Goal: Transaction & Acquisition: Obtain resource

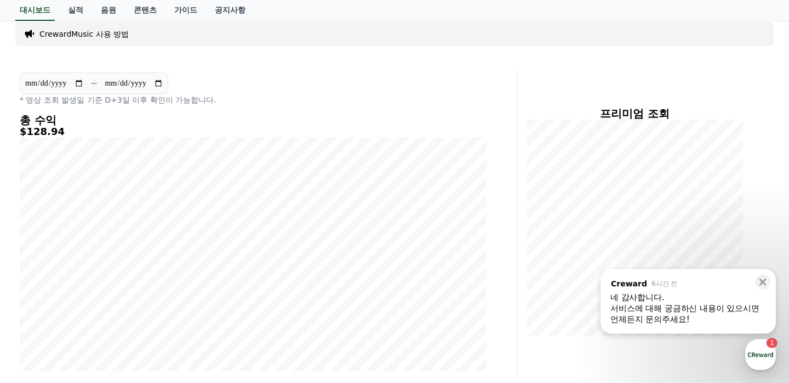
scroll to position [91, 0]
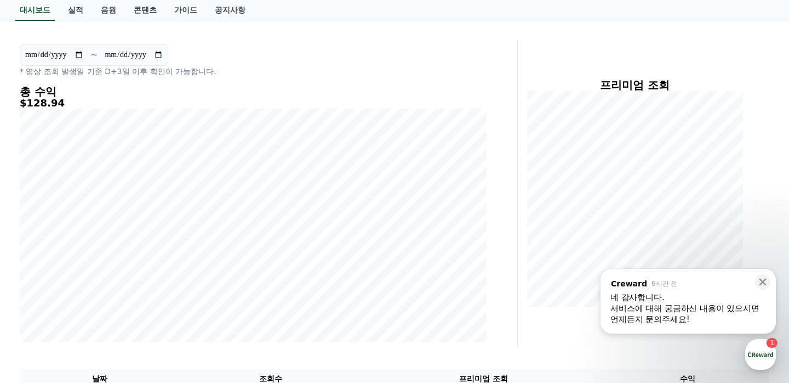
click at [674, 300] on div "네 감사합니다." at bounding box center [689, 297] width 156 height 11
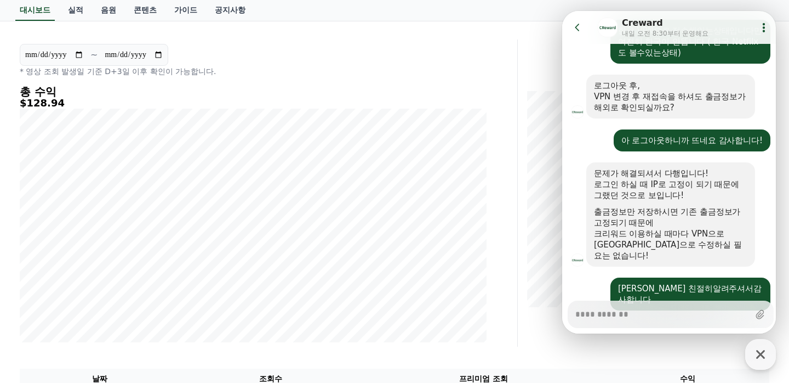
scroll to position [0, 0]
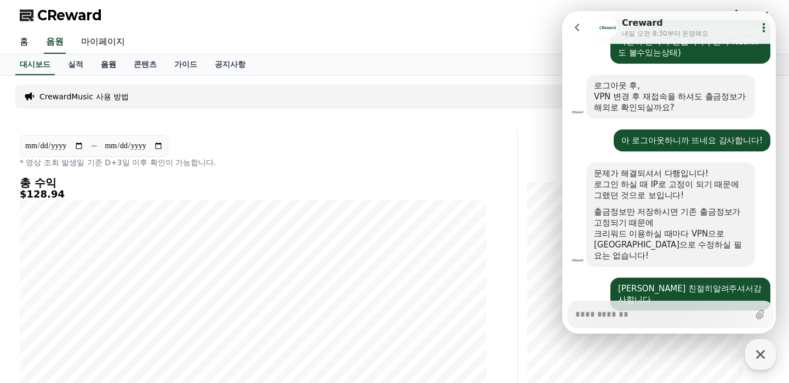
type textarea "*"
click at [112, 65] on link "음원" at bounding box center [108, 64] width 33 height 21
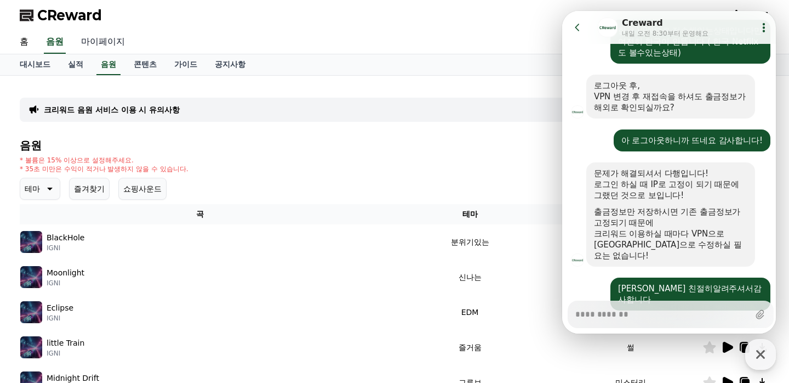
click at [115, 47] on link "마이페이지" at bounding box center [102, 42] width 61 height 23
select select "**********"
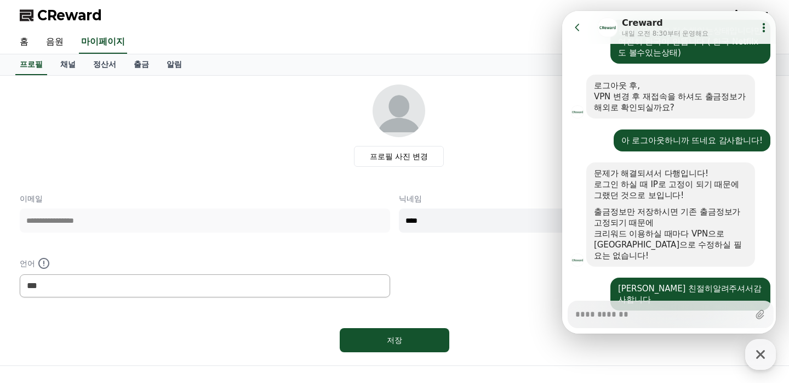
click at [482, 101] on div "프로필 사진 변경" at bounding box center [399, 125] width 741 height 82
click at [131, 69] on link "출금" at bounding box center [141, 64] width 33 height 21
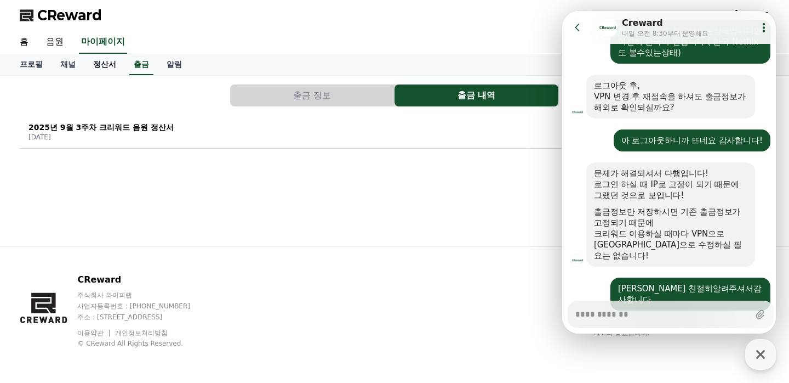
click at [92, 67] on link "정산서" at bounding box center [104, 64] width 41 height 21
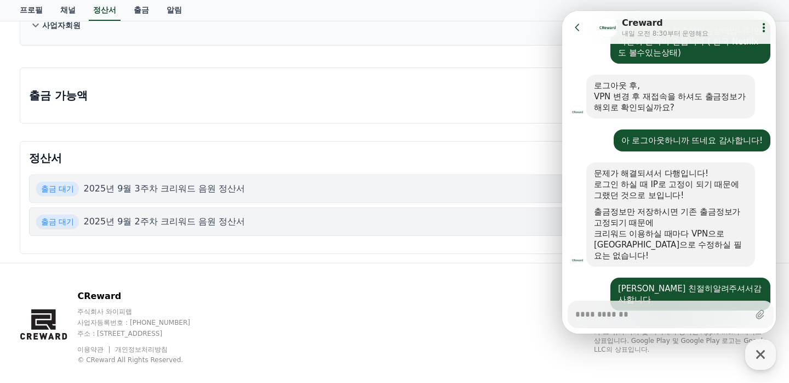
scroll to position [92, 0]
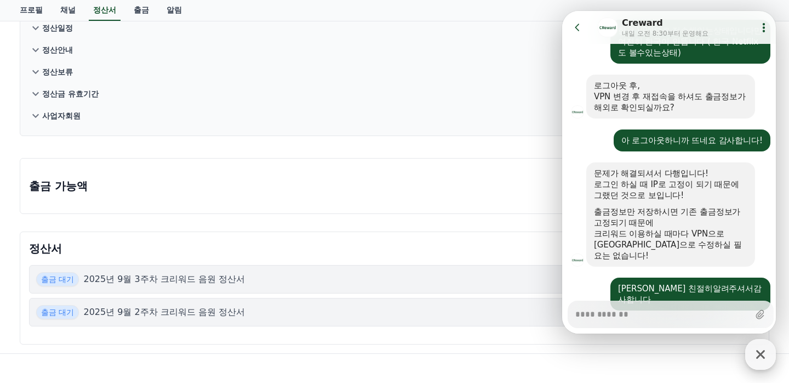
click at [756, 359] on icon "button" at bounding box center [761, 354] width 20 height 20
type textarea "*"
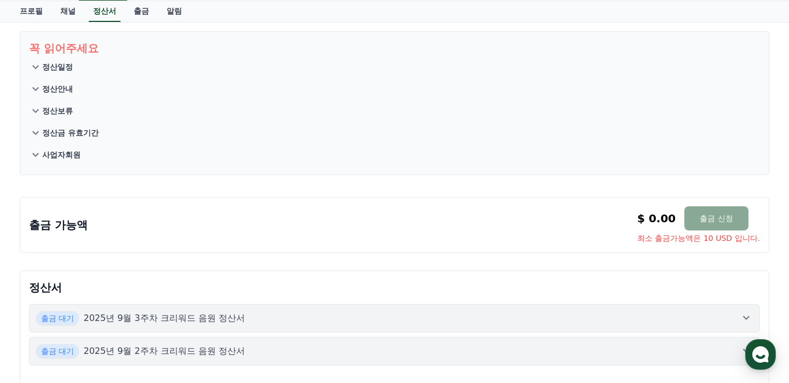
scroll to position [0, 0]
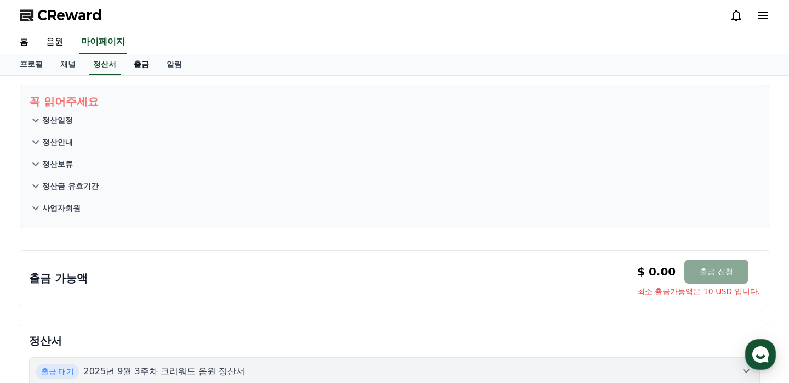
click at [125, 71] on link "출금" at bounding box center [141, 64] width 33 height 21
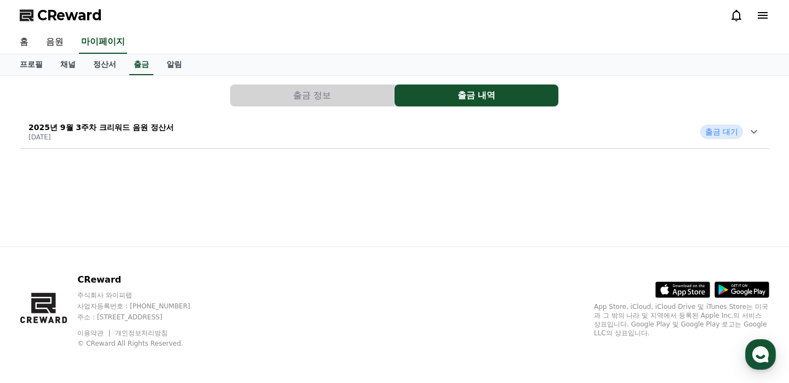
click at [214, 128] on div "2025년 9월 3주차 크리워드 음원 정산서 [DATE] 출금 대기" at bounding box center [395, 131] width 750 height 29
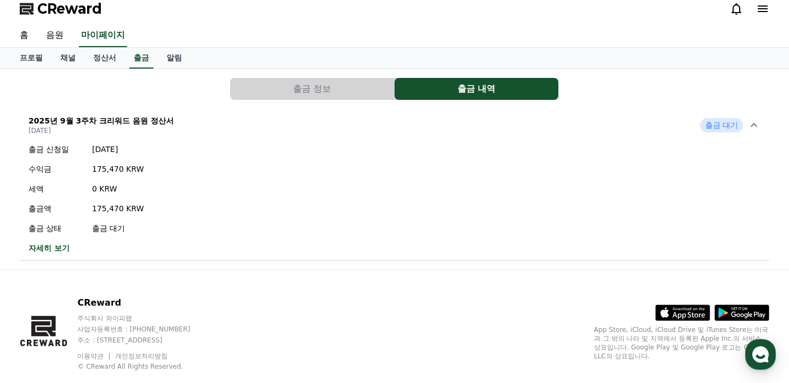
scroll to position [8, 0]
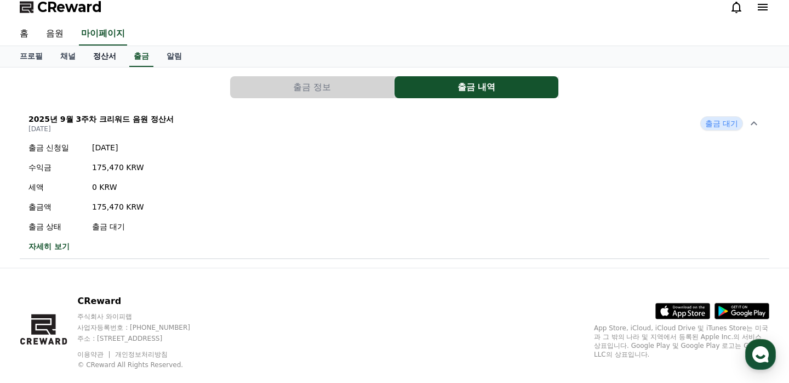
click at [99, 60] on link "정산서" at bounding box center [104, 56] width 41 height 21
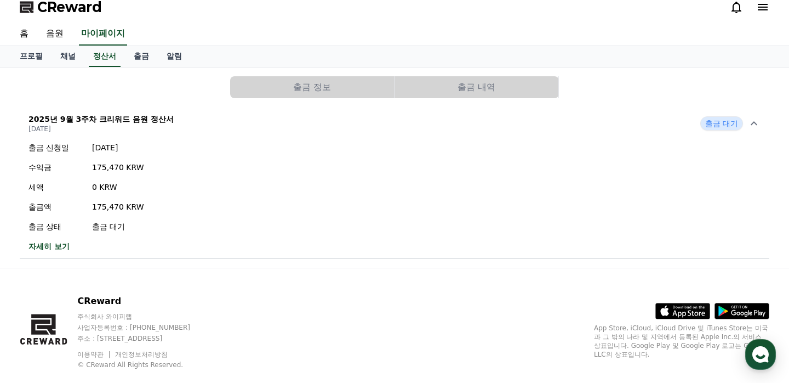
scroll to position [0, 0]
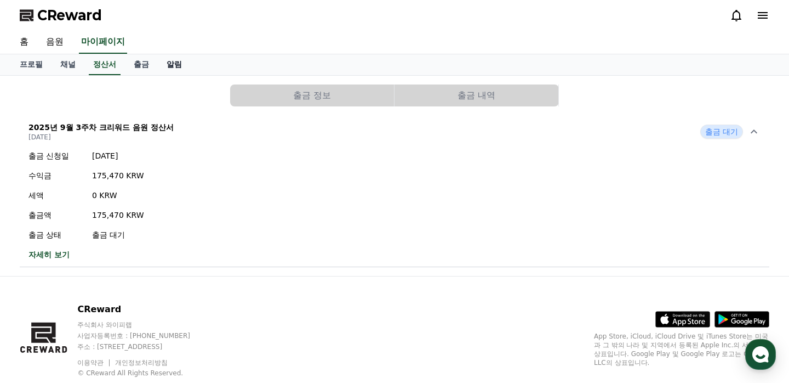
click at [166, 64] on link "알림" at bounding box center [174, 64] width 33 height 21
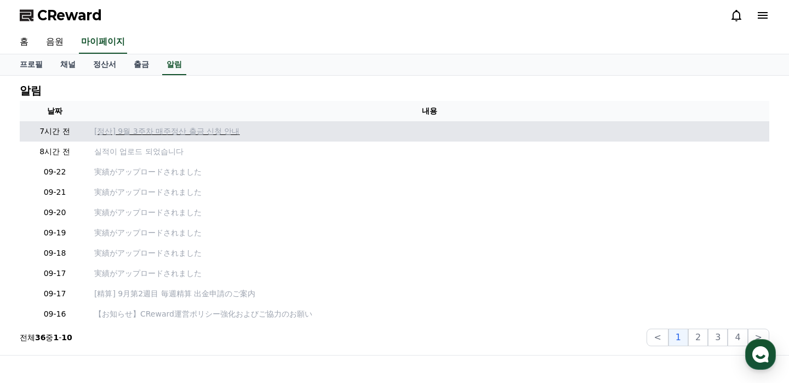
click at [166, 131] on p "[정산] 9월 3주차 매주정산 출금 신청 안내" at bounding box center [429, 132] width 671 height 12
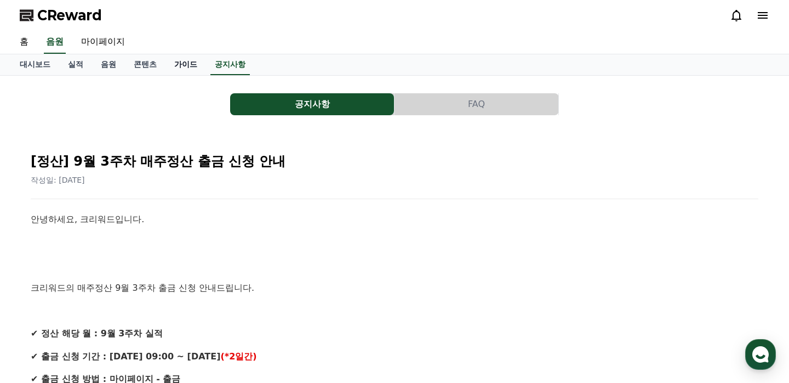
click at [181, 63] on link "가이드" at bounding box center [186, 64] width 41 height 21
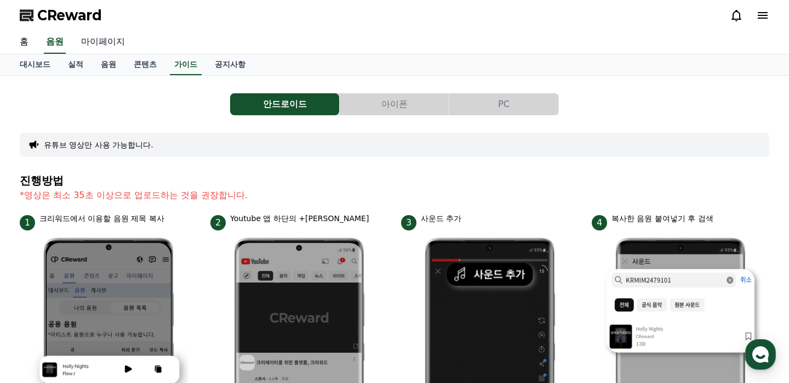
click at [110, 40] on link "마이페이지" at bounding box center [102, 42] width 61 height 23
select select "**********"
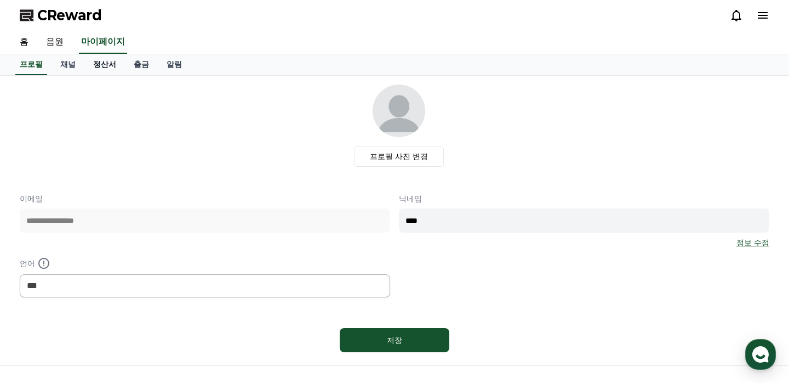
click at [111, 67] on link "정산서" at bounding box center [104, 64] width 41 height 21
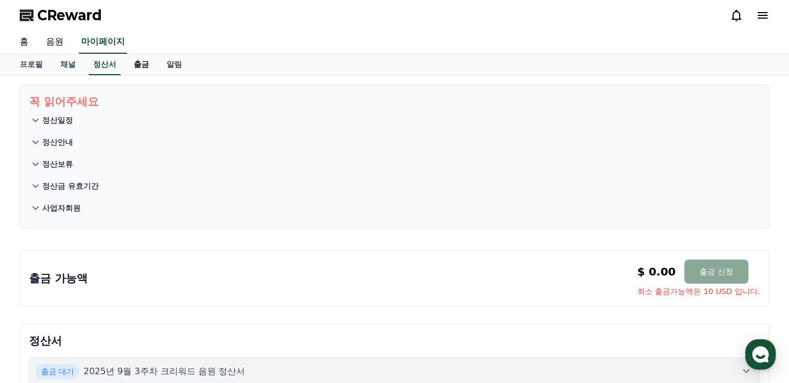
click at [129, 66] on link "출금" at bounding box center [141, 64] width 33 height 21
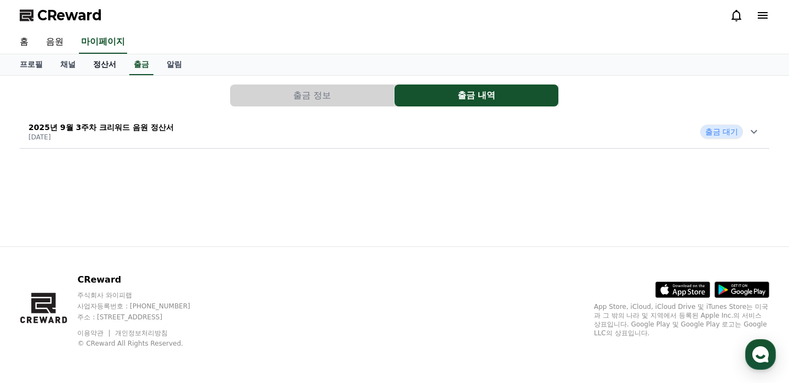
click at [95, 70] on link "정산서" at bounding box center [104, 64] width 41 height 21
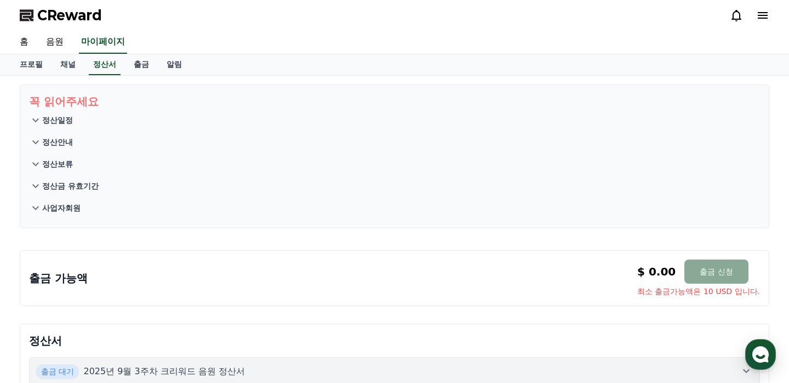
click at [63, 209] on p "사업자회원" at bounding box center [61, 207] width 38 height 11
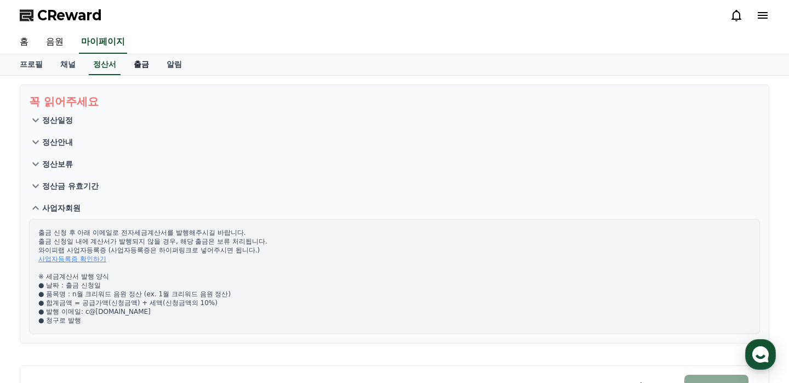
click at [132, 61] on link "출금" at bounding box center [141, 64] width 33 height 21
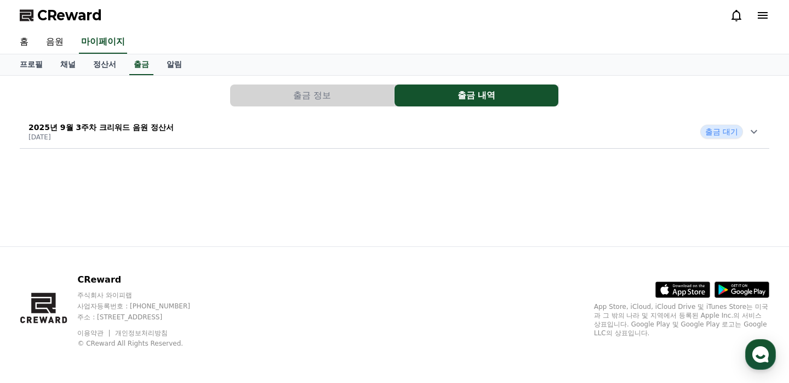
click at [172, 139] on div "2025년 9월 3주차 크리워드 음원 정산서 [DATE] 출금 대기" at bounding box center [395, 131] width 750 height 29
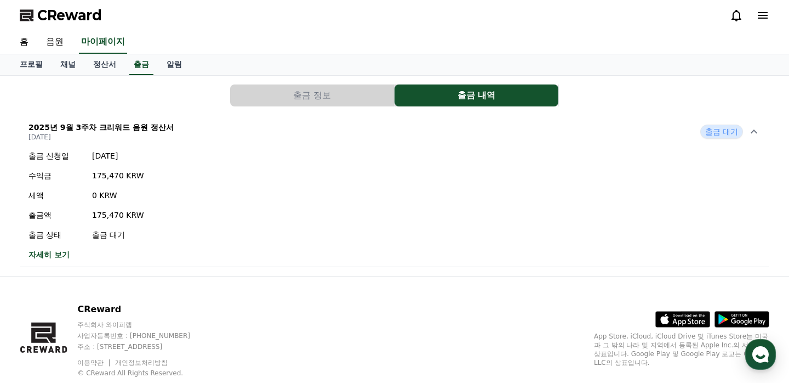
click at [48, 256] on link "자세히 보기" at bounding box center [87, 254] width 116 height 11
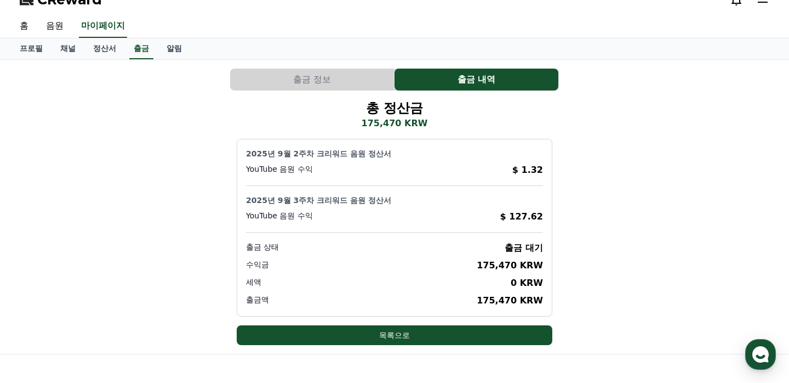
scroll to position [20, 0]
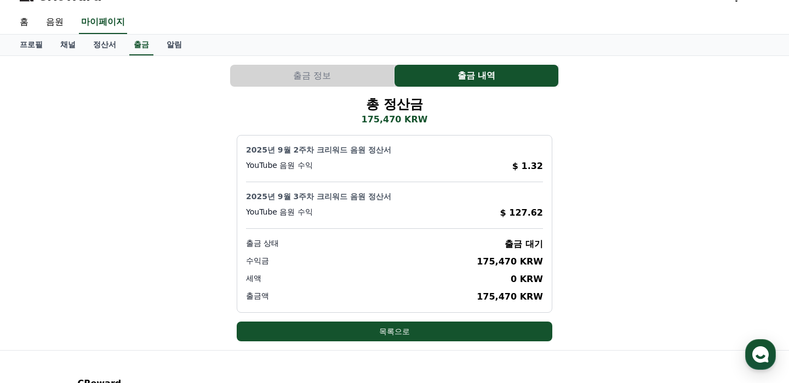
drag, startPoint x: 482, startPoint y: 259, endPoint x: 524, endPoint y: 262, distance: 41.8
click at [524, 262] on div "수익금 175,470 KRW" at bounding box center [394, 261] width 297 height 13
copy p "175,470"
drag, startPoint x: 379, startPoint y: 146, endPoint x: 244, endPoint y: 145, distance: 135.4
click at [244, 145] on div "2025년 9월 2주차 크리워드 음원 정산서 YouTube 음원 수익 $ 1.32 2025년 9월 3주차 크리워드 음원 정산서 YouTube …" at bounding box center [395, 224] width 316 height 178
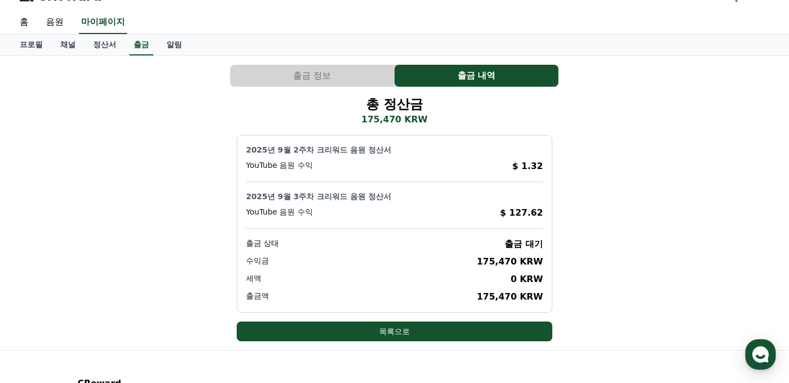
copy p "2025년 9월 2주차 크리워드 음원 정산서"
click at [377, 238] on div "출금 상태 출금 대기" at bounding box center [394, 243] width 297 height 13
drag, startPoint x: 274, startPoint y: 150, endPoint x: 401, endPoint y: 150, distance: 126.6
click at [401, 150] on p "2025년 9월 2주차 크리워드 음원 정산서" at bounding box center [394, 149] width 297 height 11
copy p "9월 2주차 크리워드 음원 정산서"
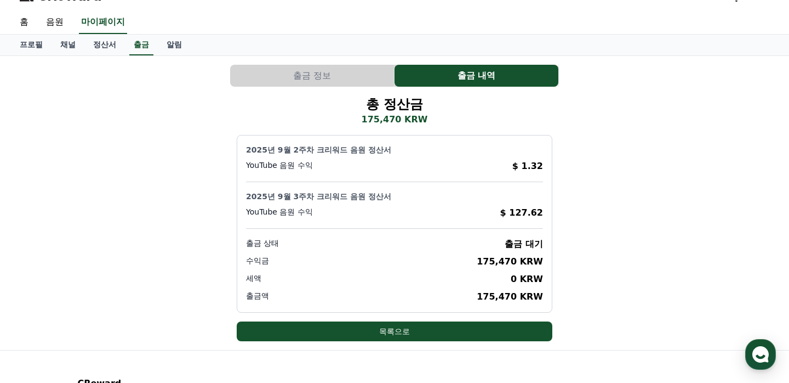
click at [320, 189] on div "2025년 9월 2주차 크리워드 음원 정산서 YouTube 음원 수익 $ 1.32 2025년 9월 3주차 크리워드 음원 정산서 YouTube …" at bounding box center [395, 224] width 316 height 178
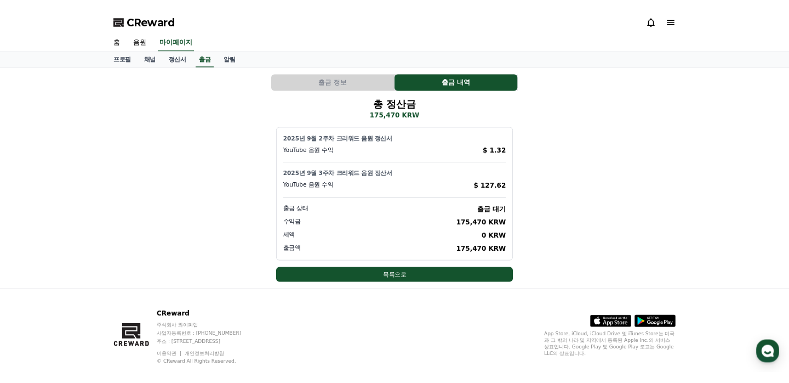
scroll to position [1530, 0]
type textarea "*"
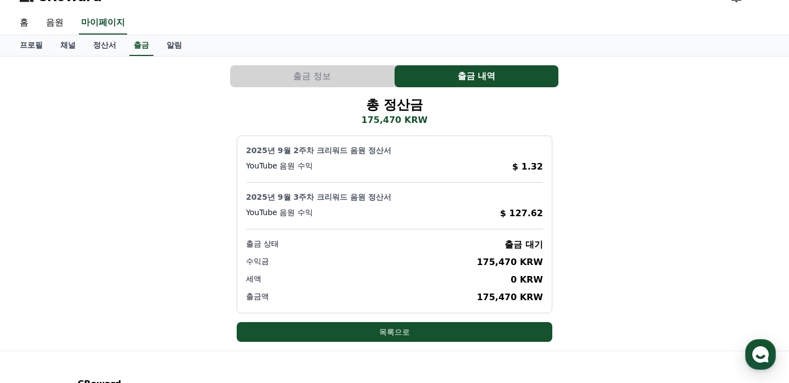
scroll to position [19, 0]
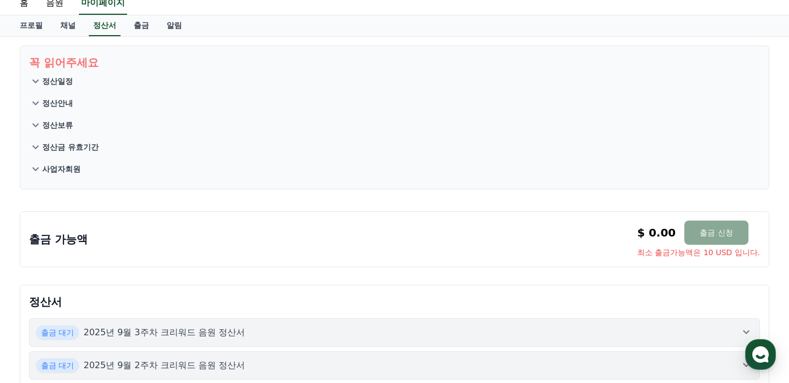
scroll to position [103, 0]
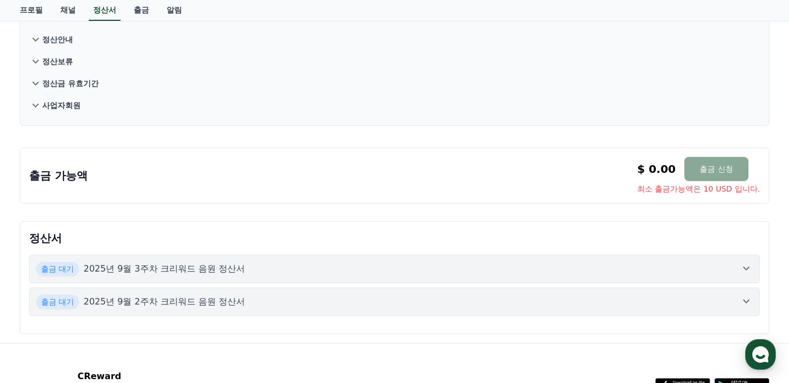
click at [212, 272] on p "2025년 9월 3주차 크리워드 음원 정산서" at bounding box center [164, 268] width 162 height 13
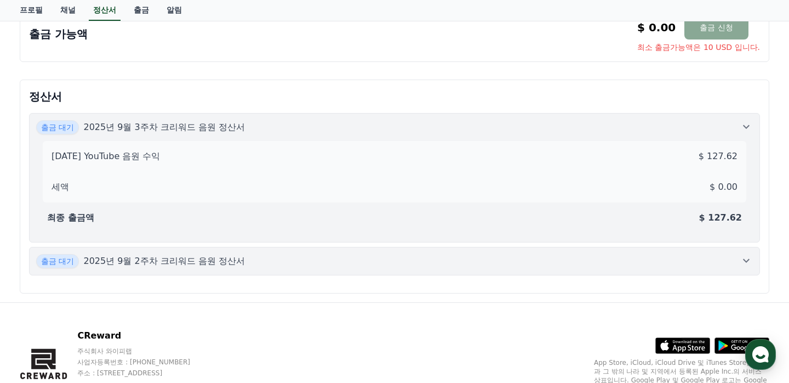
scroll to position [243, 0]
click at [222, 125] on div "출금 대기 2025년 9월 3주차 크리워드 음원 정산서" at bounding box center [394, 128] width 717 height 14
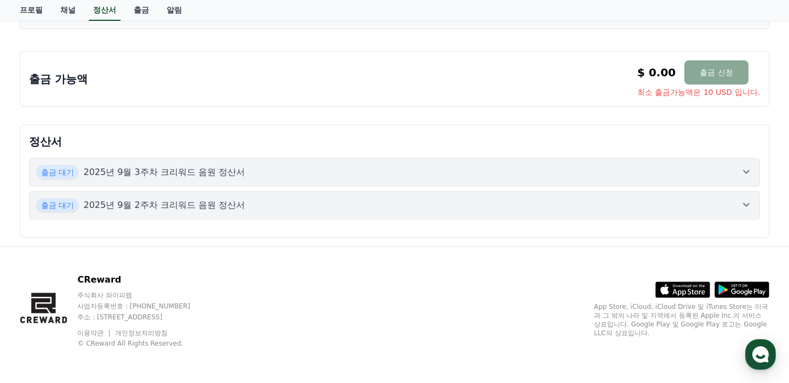
scroll to position [199, 0]
click at [223, 213] on button "출금 대기 2025년 9월 2주차 크리워드 음원 정산서" at bounding box center [394, 205] width 731 height 29
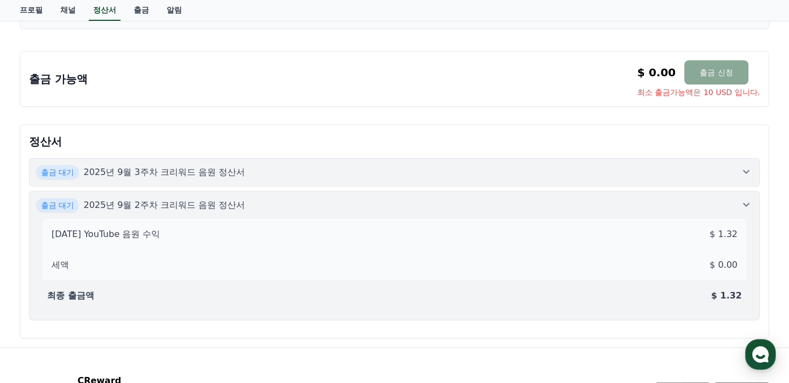
click at [223, 213] on div "[DATE] YouTube 음원 수익 $ 1.32 세액 $ 0.00 최종 출금액 $ 1.32" at bounding box center [394, 262] width 717 height 101
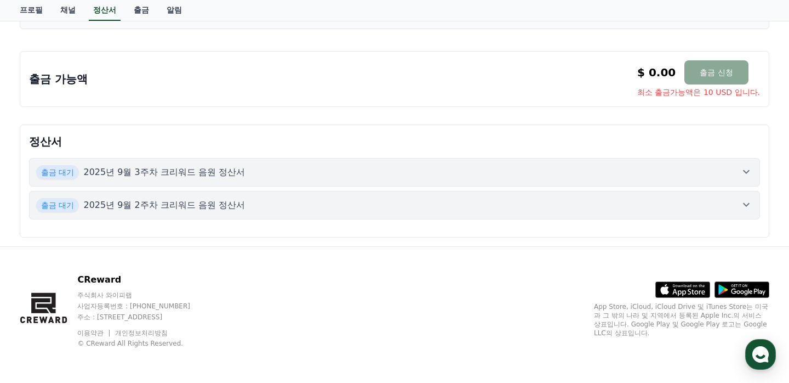
click at [223, 213] on button "출금 대기 2025년 9월 2주차 크리워드 음원 정산서" at bounding box center [394, 205] width 731 height 29
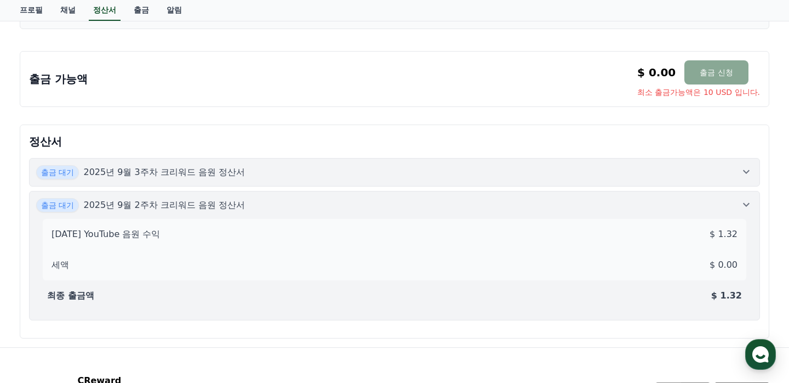
click at [223, 213] on div "[DATE] YouTube 음원 수익 $ 1.32 세액 $ 0.00 최종 출금액 $ 1.32" at bounding box center [394, 262] width 717 height 101
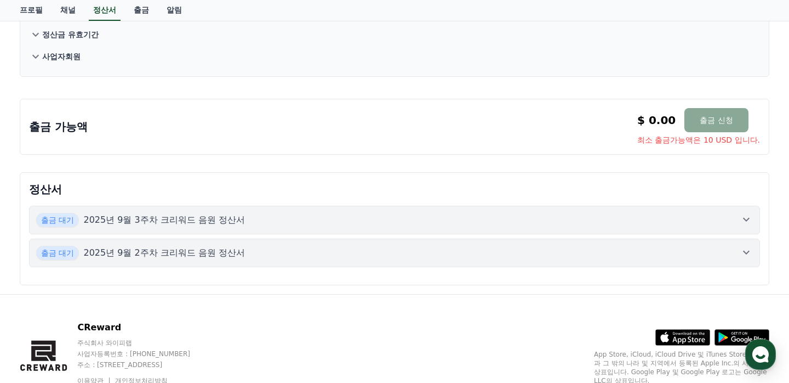
scroll to position [179, 0]
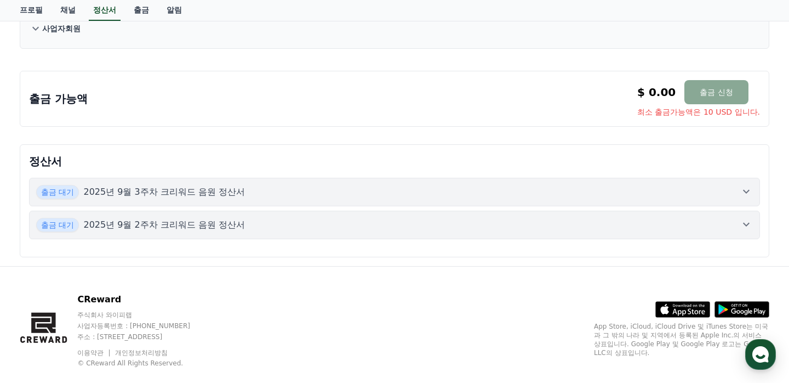
click at [217, 200] on button "출금 대기 2025년 9월 3주차 크리워드 음원 정산서" at bounding box center [394, 192] width 731 height 29
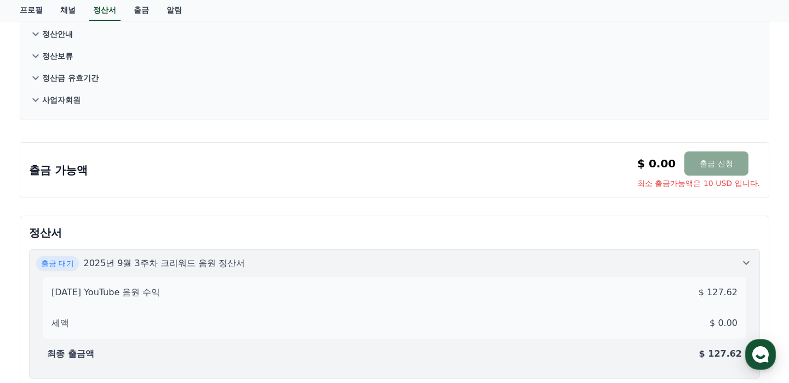
scroll to position [0, 0]
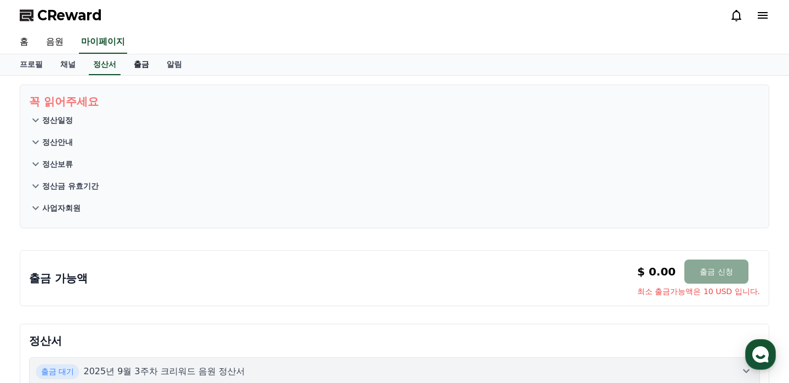
click at [132, 63] on link "출금" at bounding box center [141, 64] width 33 height 21
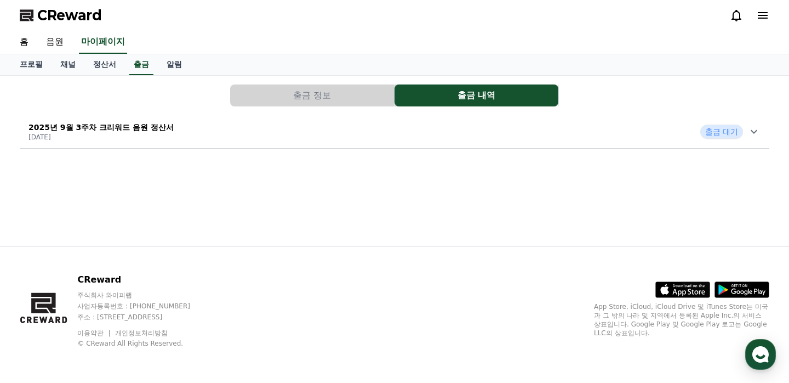
click at [163, 136] on div "2025년 9월 3주차 크리워드 음원 정산서 [DATE] 출금 대기" at bounding box center [395, 131] width 750 height 29
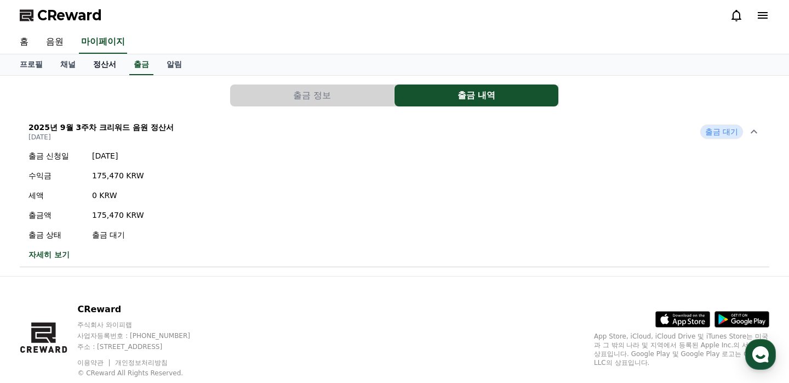
click at [97, 67] on link "정산서" at bounding box center [104, 64] width 41 height 21
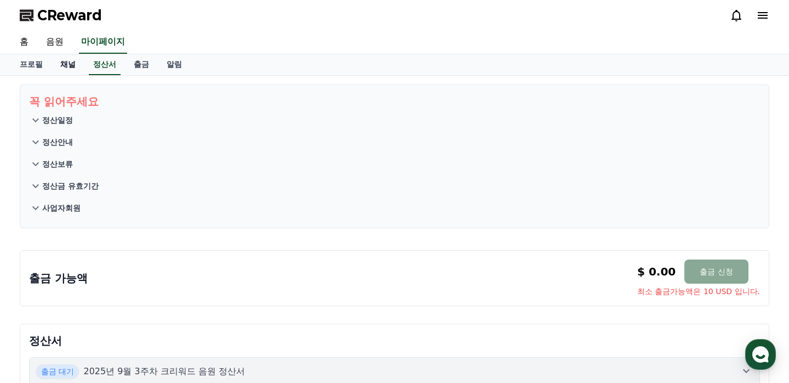
click at [72, 67] on link "채널" at bounding box center [68, 64] width 33 height 21
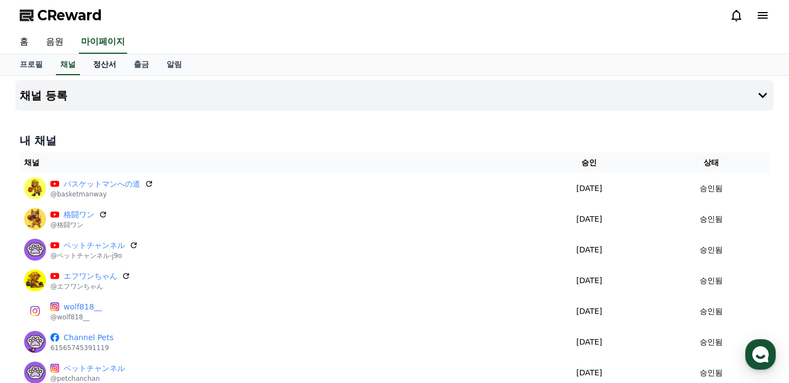
click at [103, 67] on link "정산서" at bounding box center [104, 64] width 41 height 21
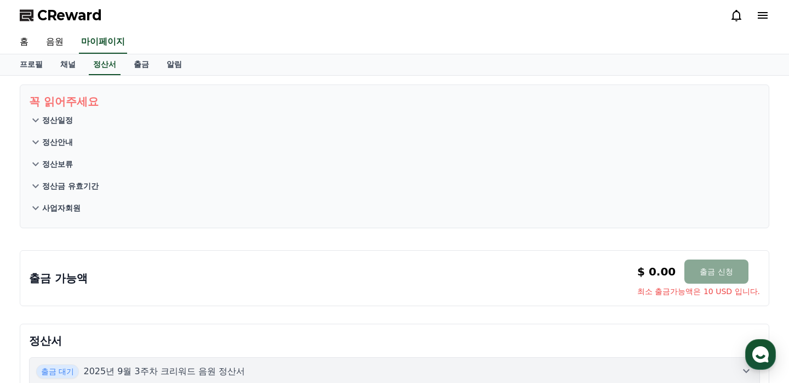
click at [71, 103] on p "꼭 읽어주세요" at bounding box center [394, 101] width 731 height 15
click at [58, 124] on p "정산일정" at bounding box center [57, 120] width 31 height 11
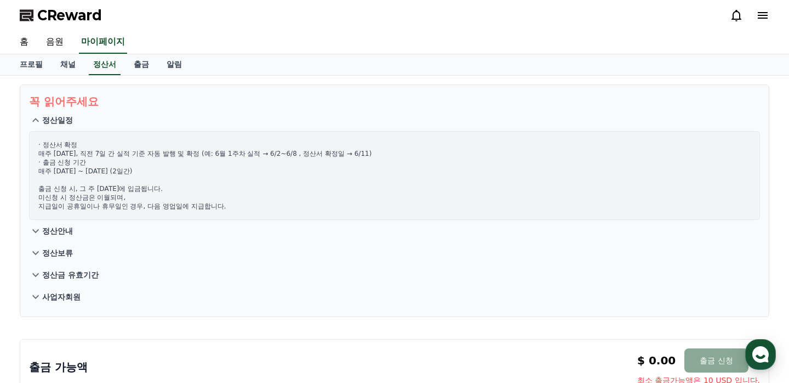
click at [67, 237] on button "정산안내" at bounding box center [394, 231] width 731 height 22
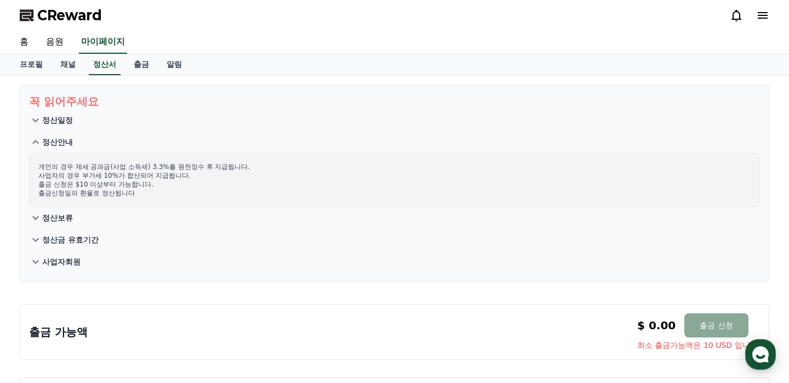
click at [62, 220] on p "정산보류" at bounding box center [57, 217] width 31 height 11
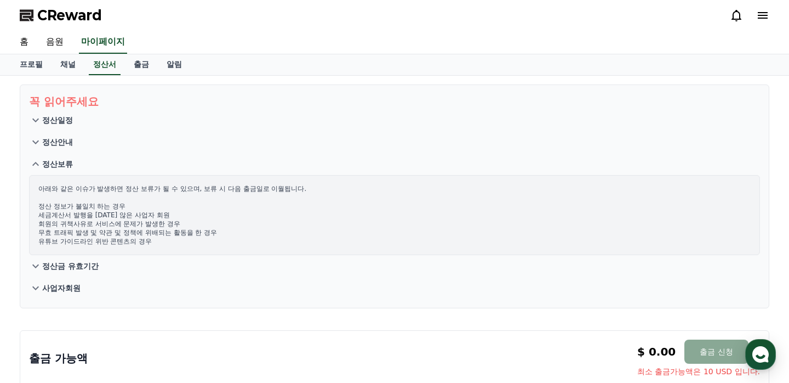
click at [72, 263] on p "정산금 유효기간" at bounding box center [70, 265] width 56 height 11
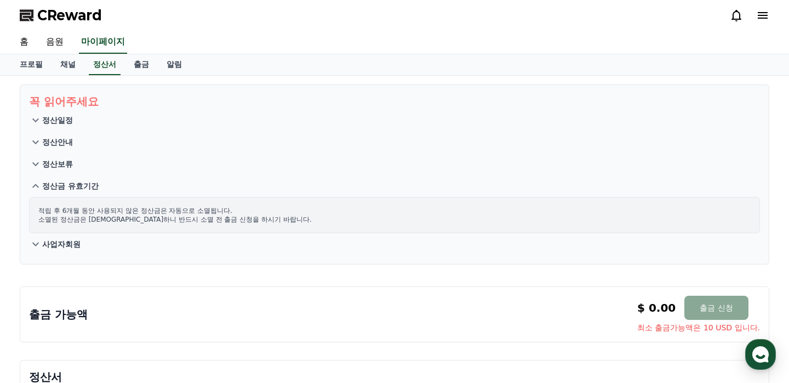
click at [61, 243] on p "사업자회원" at bounding box center [61, 243] width 38 height 11
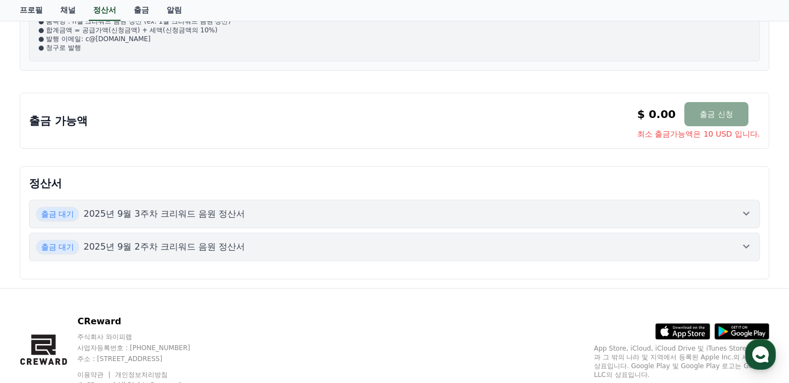
scroll to position [314, 0]
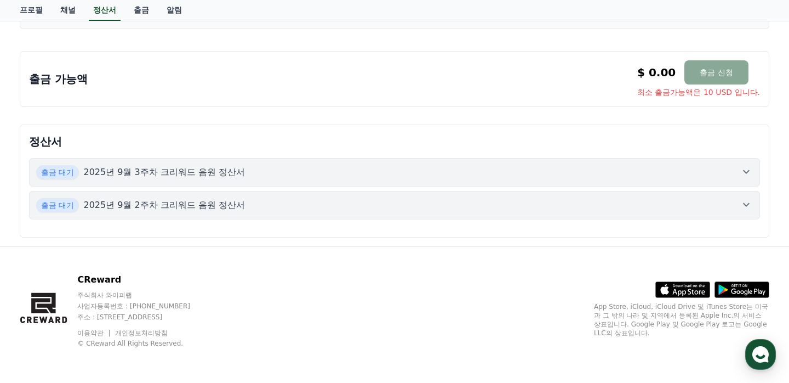
drag, startPoint x: 126, startPoint y: 306, endPoint x: 190, endPoint y: 306, distance: 63.6
click at [190, 306] on p "사업자등록번호 : [PHONE_NUMBER]" at bounding box center [144, 306] width 134 height 9
copy p "[PHONE_NUMBER]"
click at [75, 290] on div "CReward 주식회사 와이피랩 사업자등록번호 : 655-81-03655 주소 : 경기도 김포시 양촌읍 양곡로 495, 3층 305-비이16호…" at bounding box center [116, 310] width 192 height 75
drag, startPoint x: 77, startPoint y: 292, endPoint x: 157, endPoint y: 298, distance: 80.3
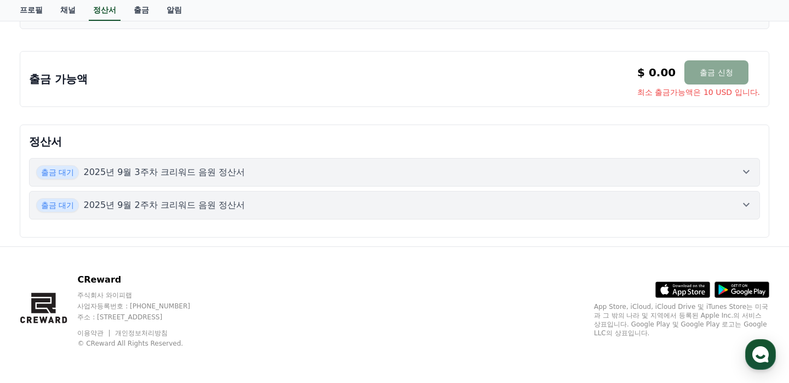
click at [157, 298] on div "CReward 주식회사 와이피랩 사업자등록번호 : 655-81-03655 주소 : 경기도 김포시 양촌읍 양곡로 495, 3층 305-비이16호…" at bounding box center [116, 310] width 192 height 75
copy p "주식회사 와이피랩"
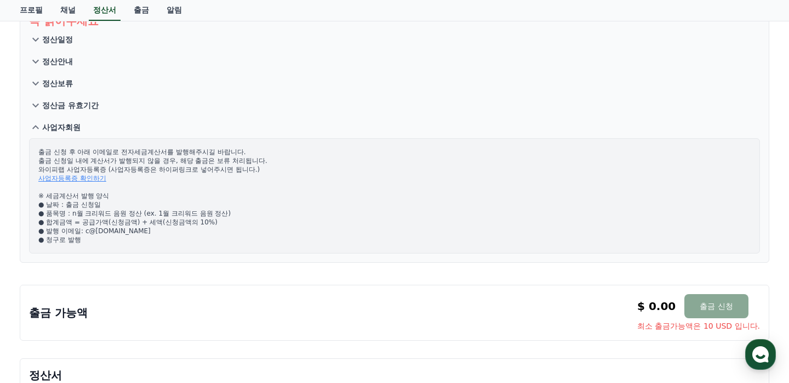
scroll to position [113, 0]
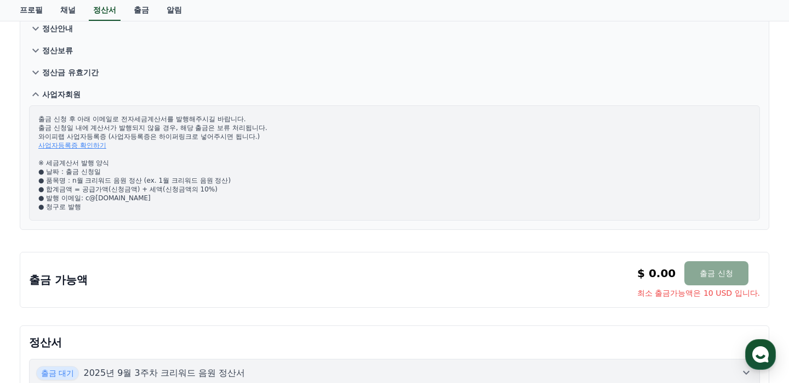
drag, startPoint x: 81, startPoint y: 195, endPoint x: 218, endPoint y: 195, distance: 137.1
click at [218, 195] on p "출금 신청 후 아래 이메일로 전자세금계산서를 발행해주시길 바랍니다. 출금 신청일 내에 계산서가 발행되지 않을 경우, 해당 출금은 보류 처리됩니…" at bounding box center [394, 163] width 713 height 96
copy p "c@yeouidopartners.com"
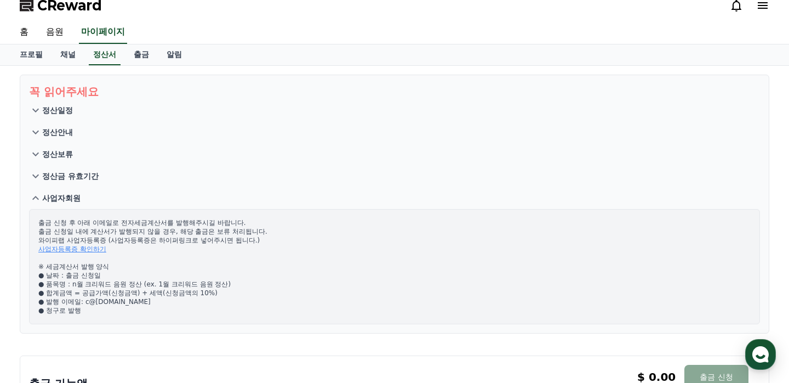
scroll to position [0, 0]
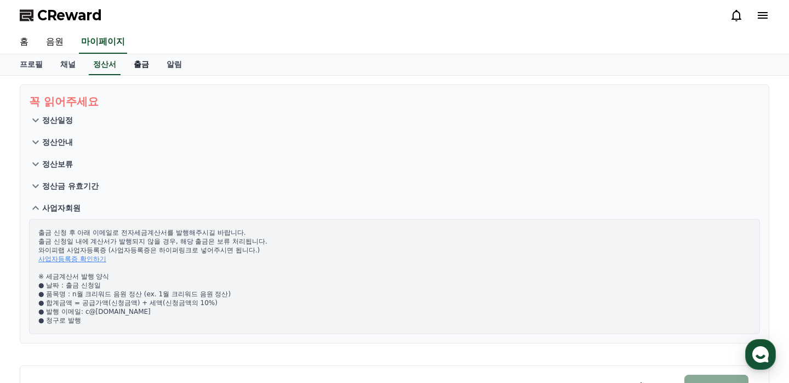
click at [125, 62] on link "출금" at bounding box center [141, 64] width 33 height 21
